Goal: Task Accomplishment & Management: Complete application form

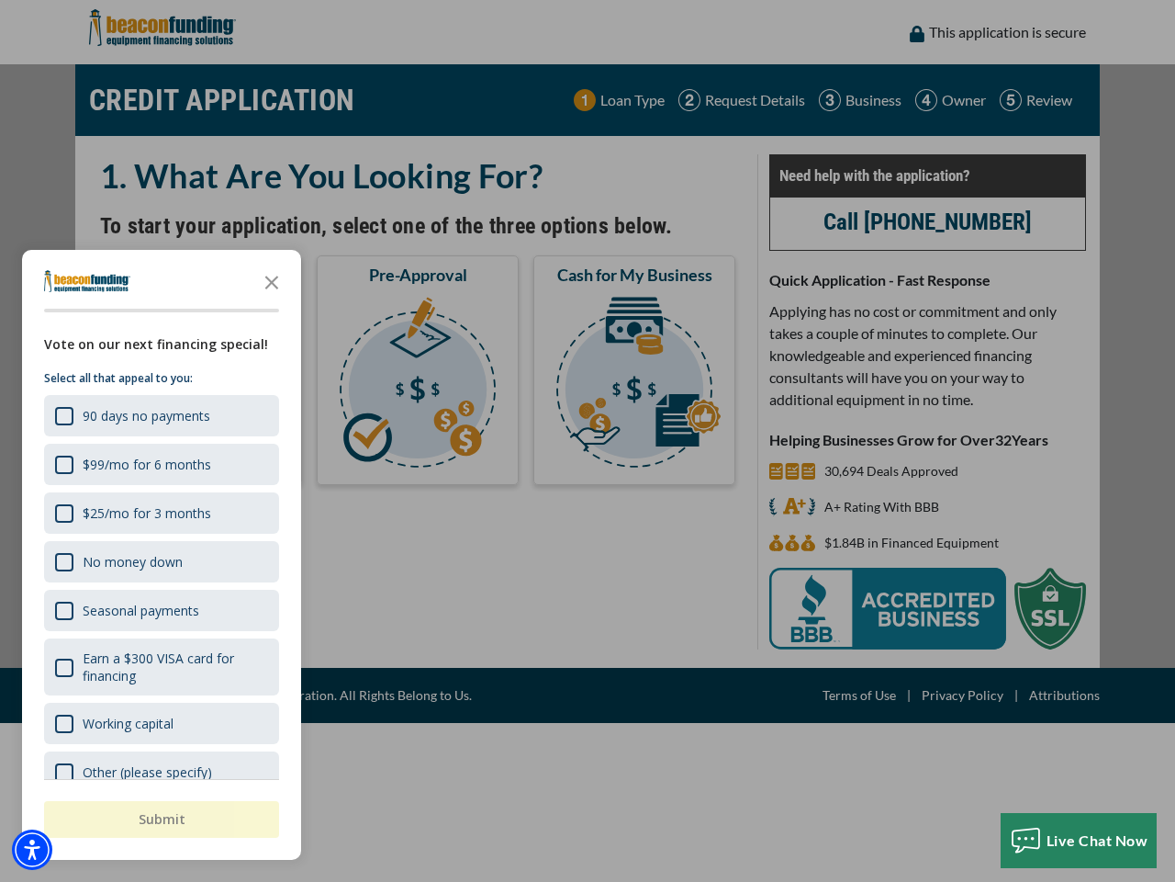
click at [588, 441] on div "button" at bounding box center [587, 441] width 1175 height 882
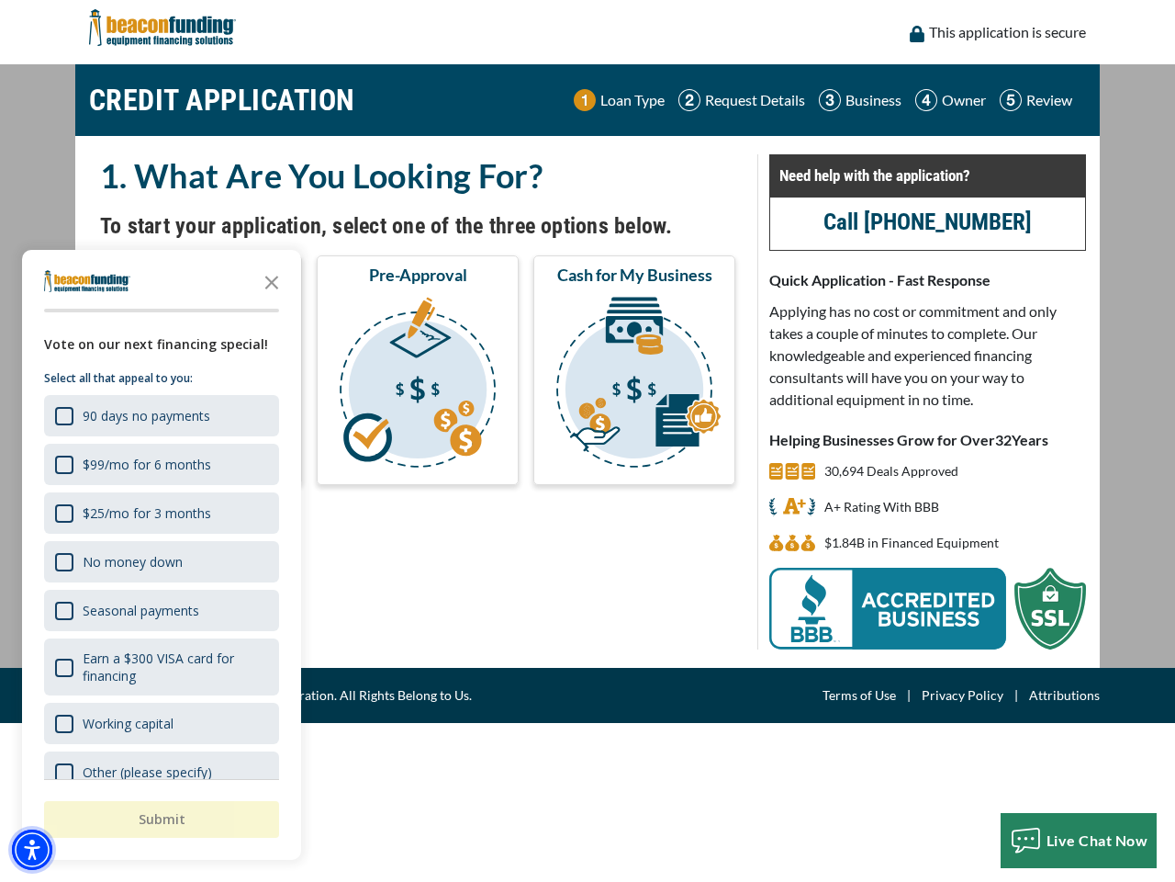
click at [32, 849] on img "Accessibility Menu" at bounding box center [32, 849] width 40 height 40
click at [588, 441] on body "Skip to main content Enable accessibility for low vision Open the accessibility…" at bounding box center [587, 441] width 1175 height 882
click at [272, 281] on body "Skip to main content Enable accessibility for low vision Open the accessibility…" at bounding box center [587, 441] width 1175 height 882
click at [160, 415] on body "Skip to main content Enable accessibility for low vision Open the accessibility…" at bounding box center [587, 441] width 1175 height 882
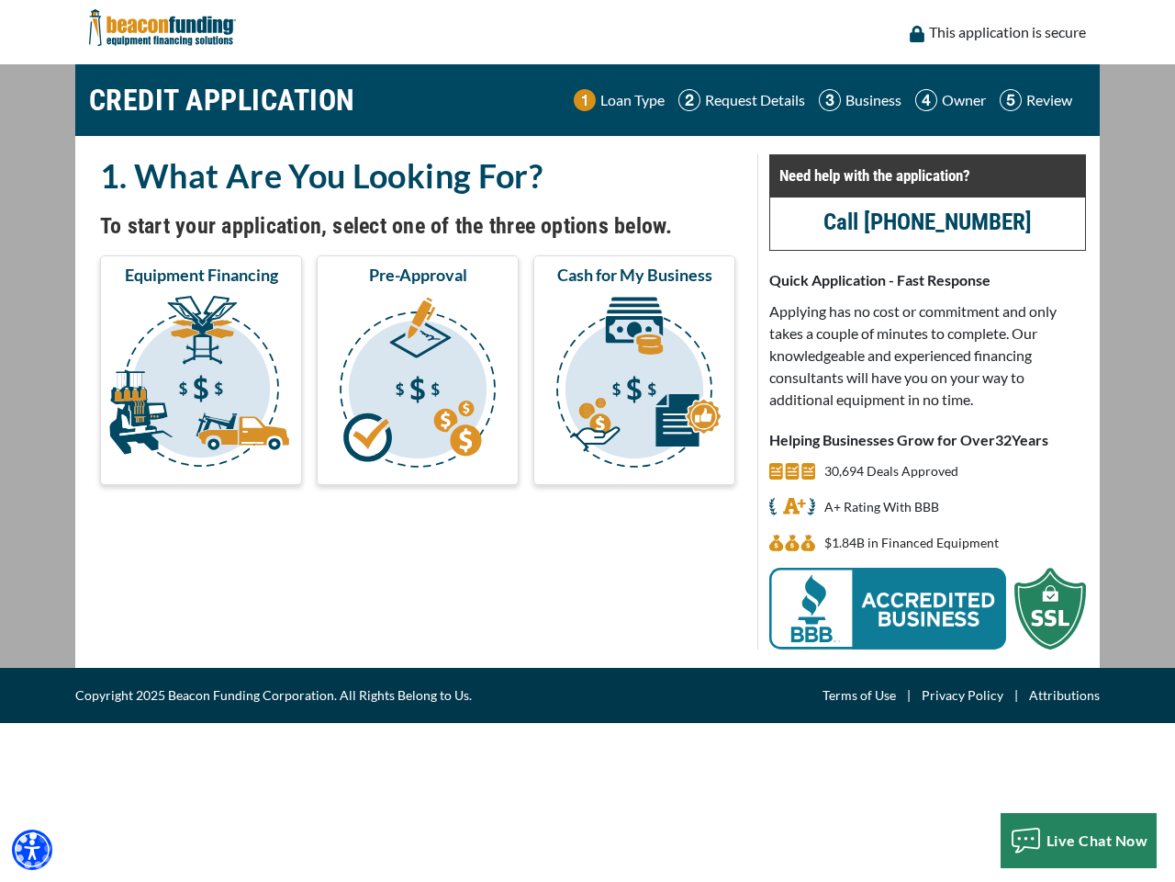
click at [160, 464] on body "Skip to main content Enable accessibility for low vision Open the accessibility…" at bounding box center [587, 441] width 1175 height 882
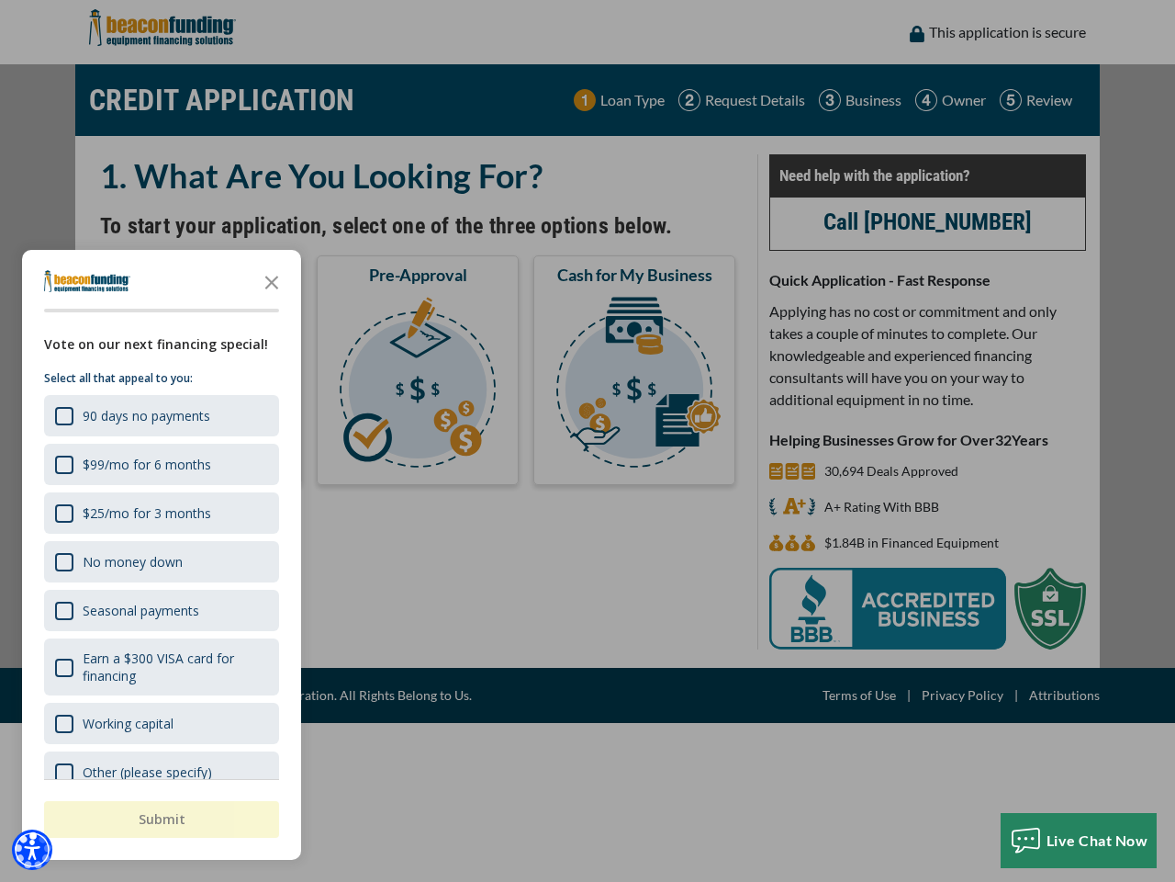
click at [160, 512] on body "Skip to main content Enable accessibility for low vision Open the accessibility…" at bounding box center [587, 441] width 1175 height 882
click at [160, 561] on body "Skip to main content Enable accessibility for low vision Open the accessibility…" at bounding box center [587, 441] width 1175 height 882
click at [160, 610] on body "Skip to main content Enable accessibility for low vision Open the accessibility…" at bounding box center [587, 441] width 1175 height 882
click at [160, 667] on body "Skip to main content Enable accessibility for low vision Open the accessibility…" at bounding box center [587, 441] width 1175 height 882
